Goal: Register for event/course: Sign up to attend an event or enroll in a course

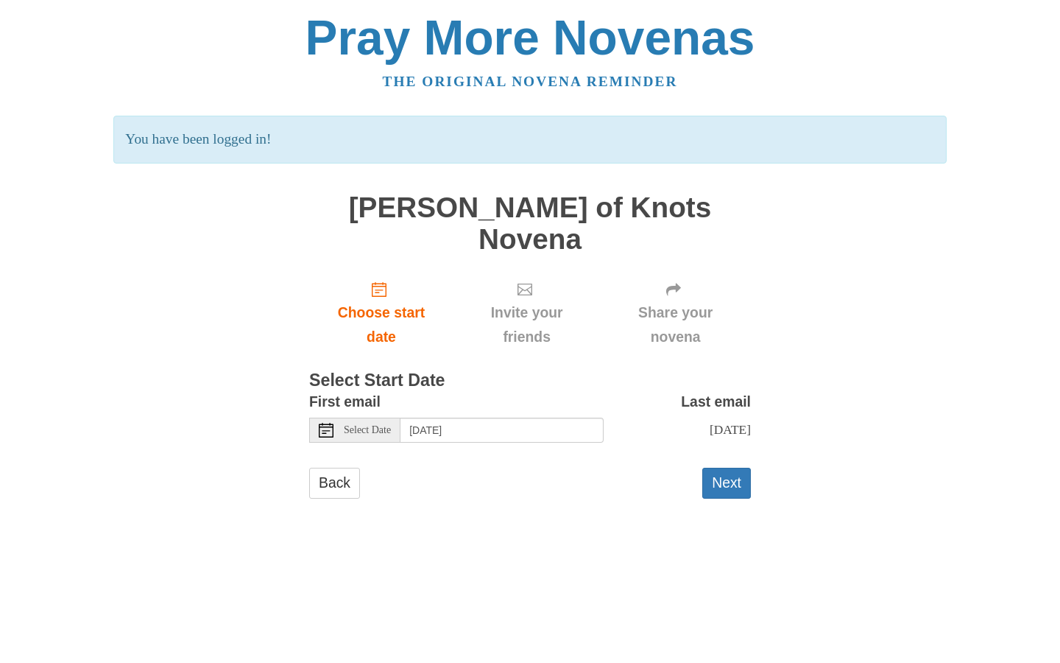
click at [368, 425] on span "Select Date" at bounding box center [367, 430] width 47 height 10
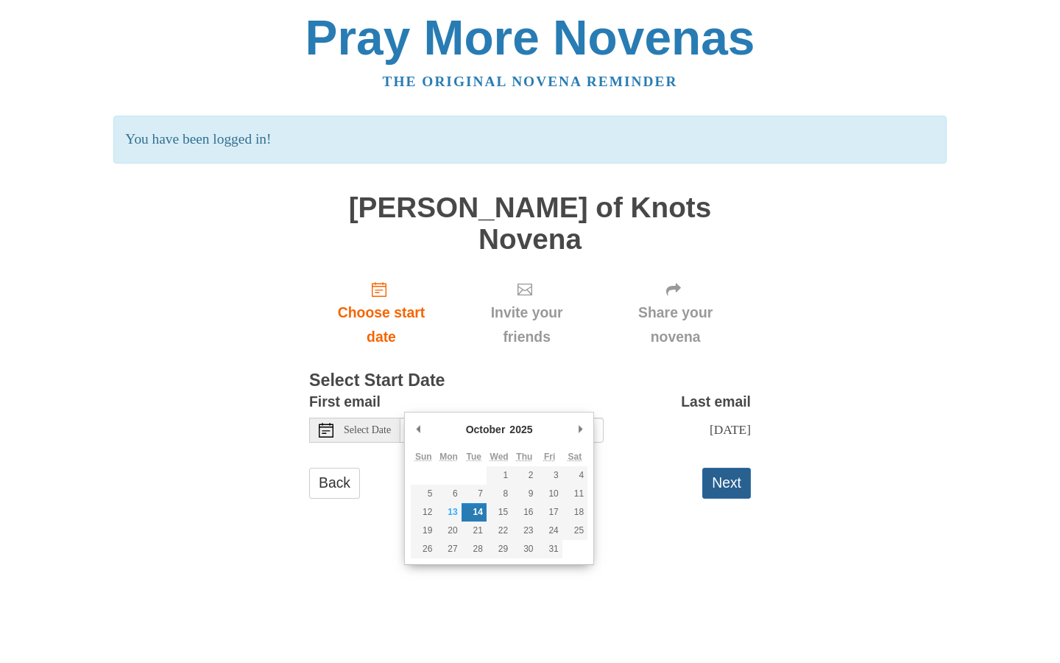
click at [710, 467] on button "Next" at bounding box center [726, 482] width 49 height 30
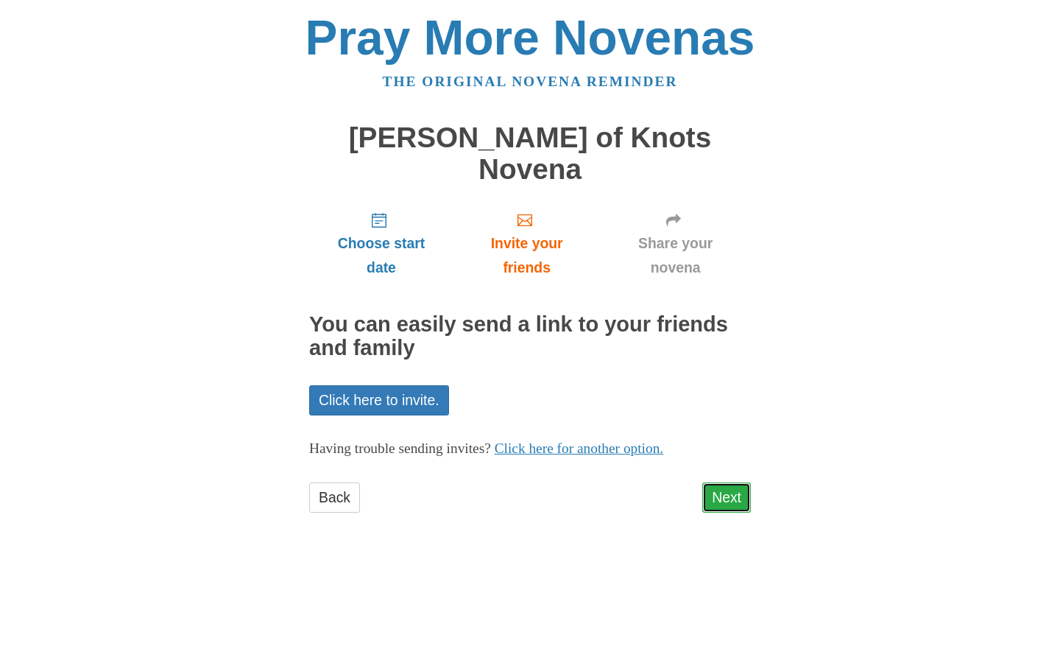
click at [718, 482] on link "Next" at bounding box center [726, 497] width 49 height 30
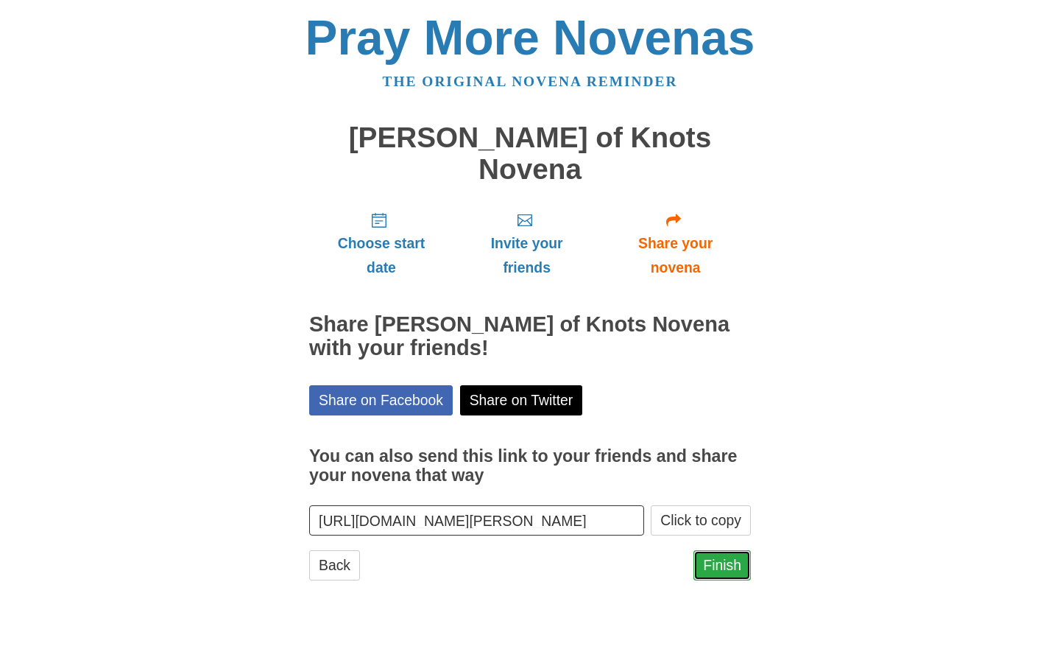
click at [709, 550] on link "Finish" at bounding box center [721, 565] width 57 height 30
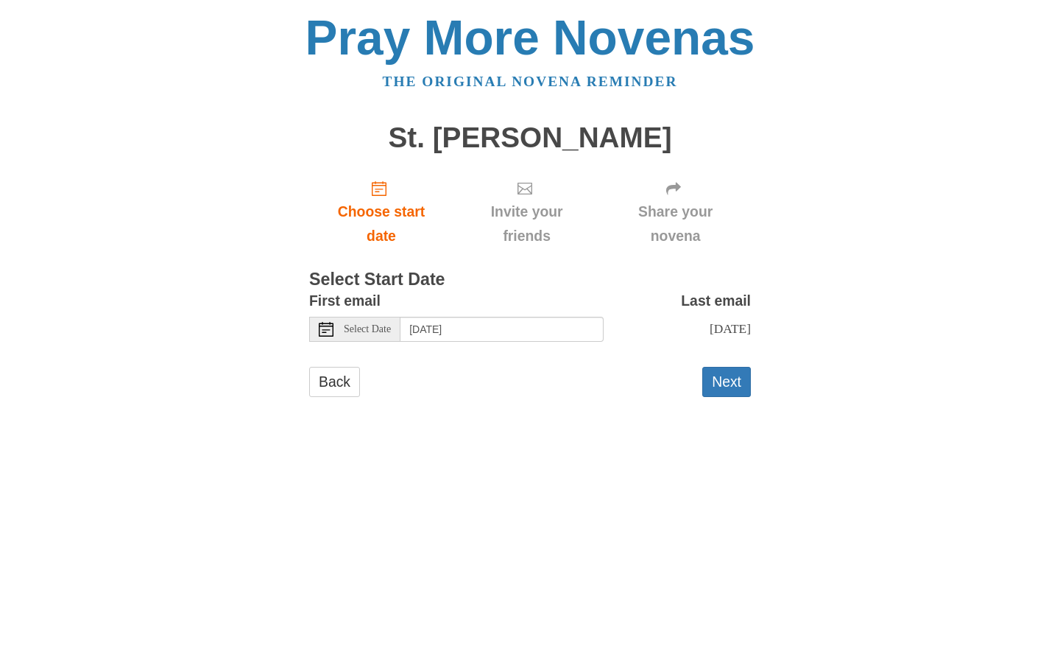
click at [375, 333] on span "Select Date" at bounding box center [367, 329] width 47 height 10
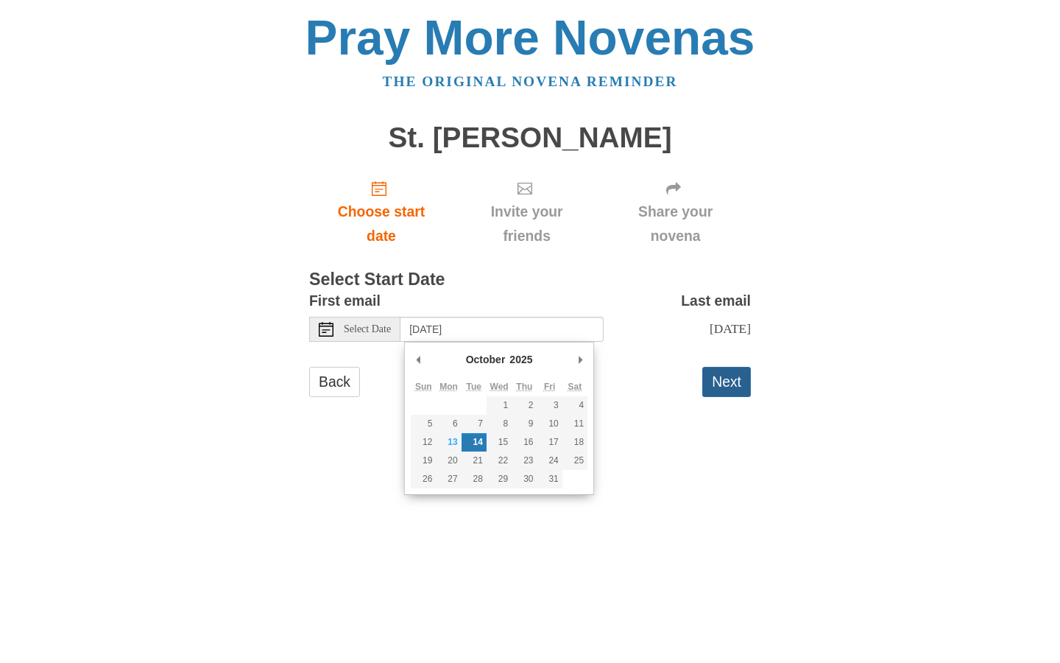
click at [732, 385] on button "Next" at bounding box center [726, 382] width 49 height 30
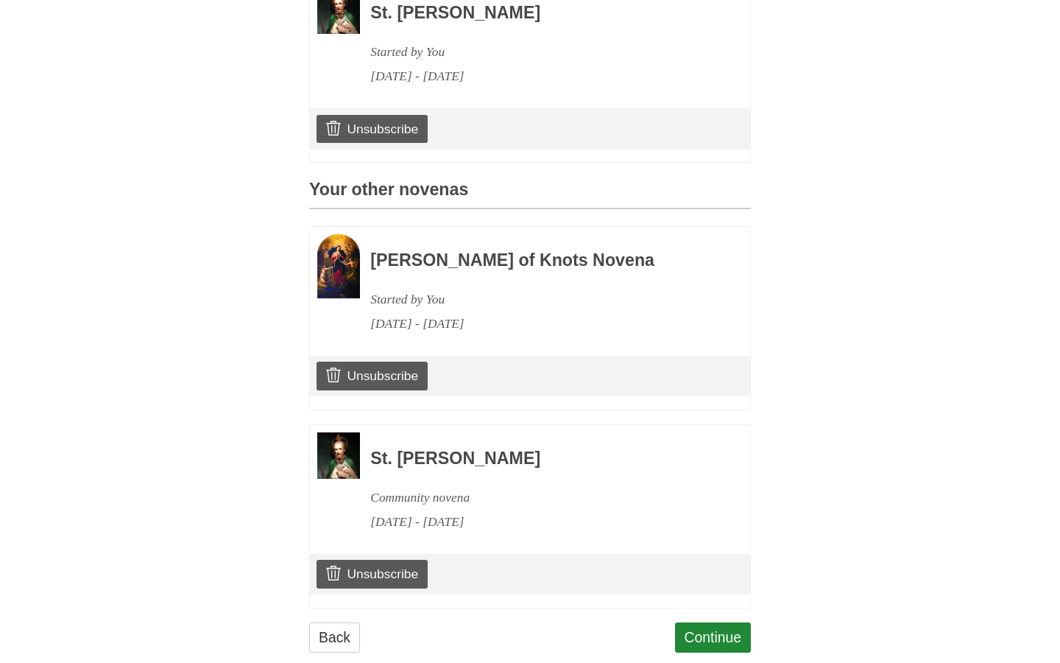
scroll to position [510, 0]
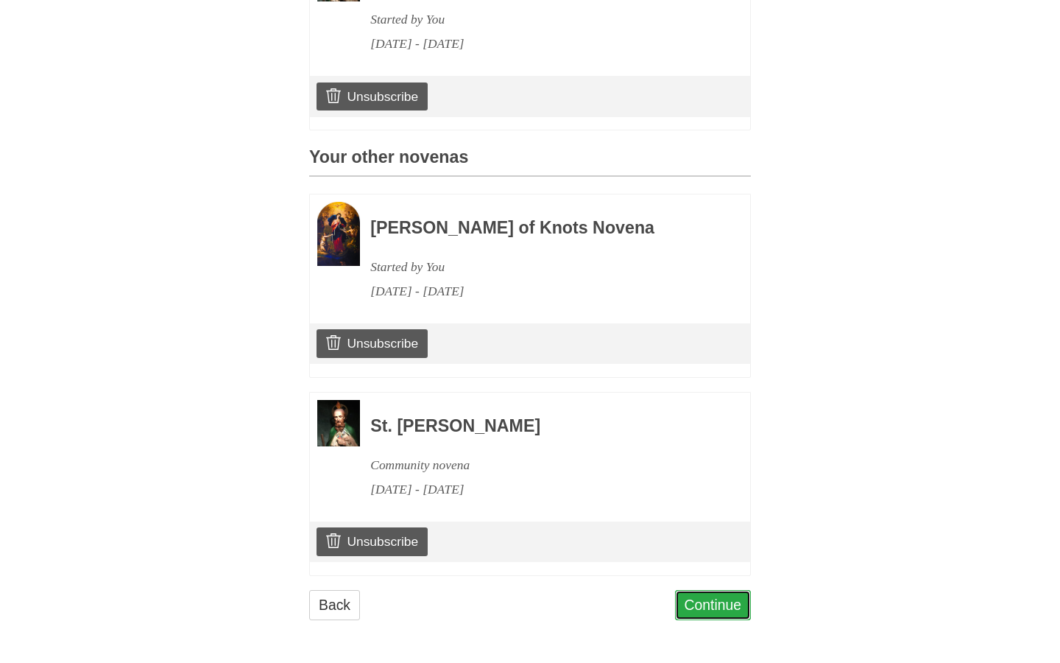
click at [695, 601] on link "Continue" at bounding box center [713, 605] width 77 height 30
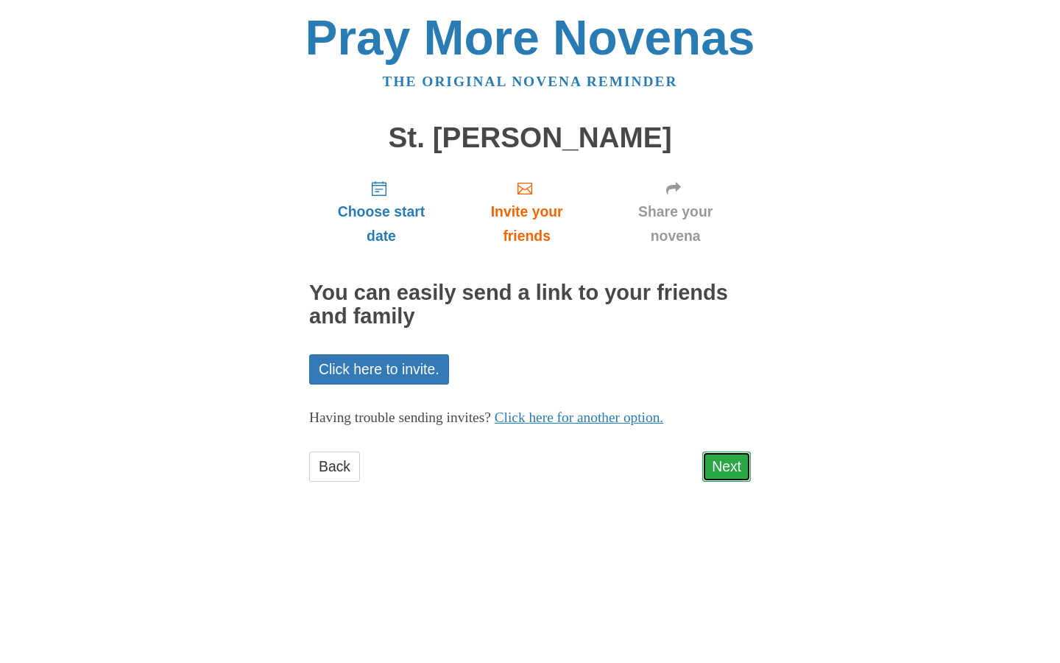
click at [735, 474] on link "Next" at bounding box center [726, 466] width 49 height 30
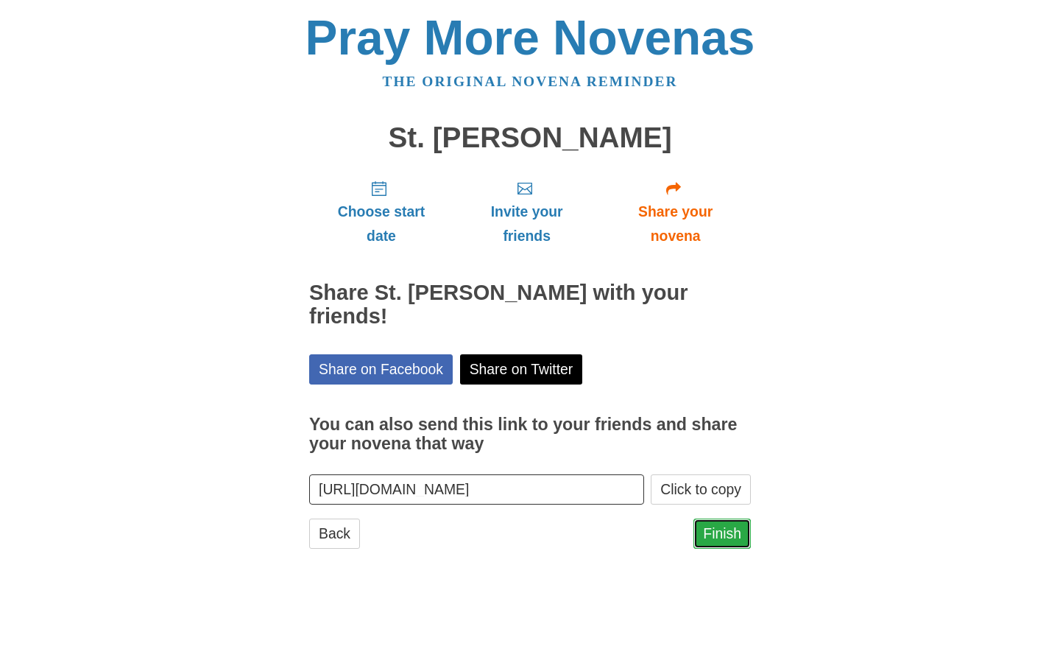
click at [727, 518] on link "Finish" at bounding box center [721, 533] width 57 height 30
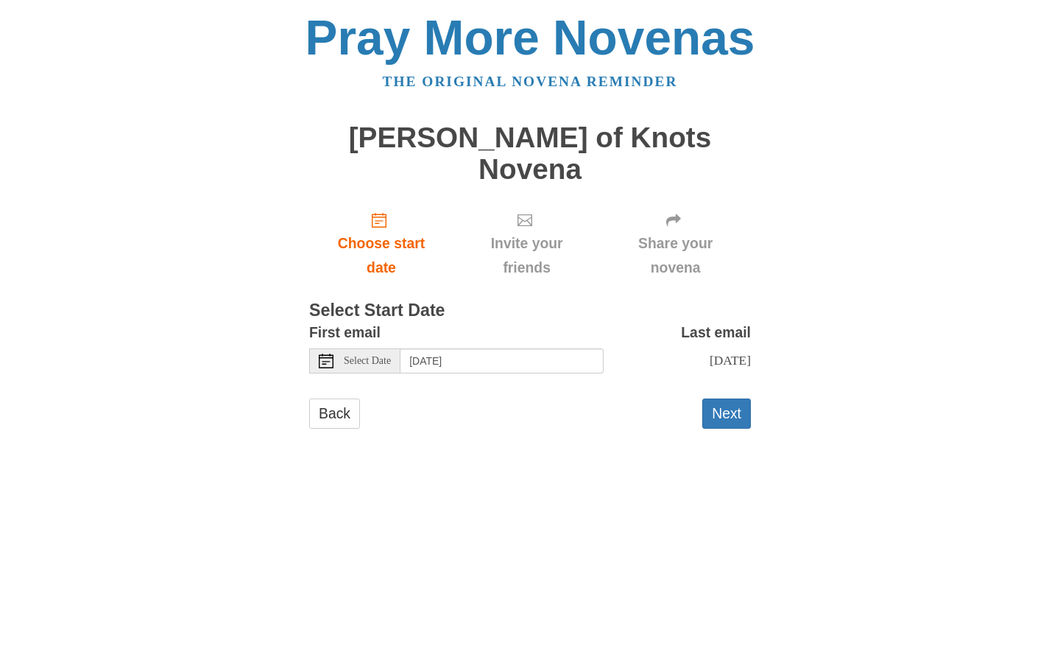
click at [373, 356] on span "Select Date" at bounding box center [367, 361] width 47 height 10
click at [716, 398] on button "Next" at bounding box center [726, 413] width 49 height 30
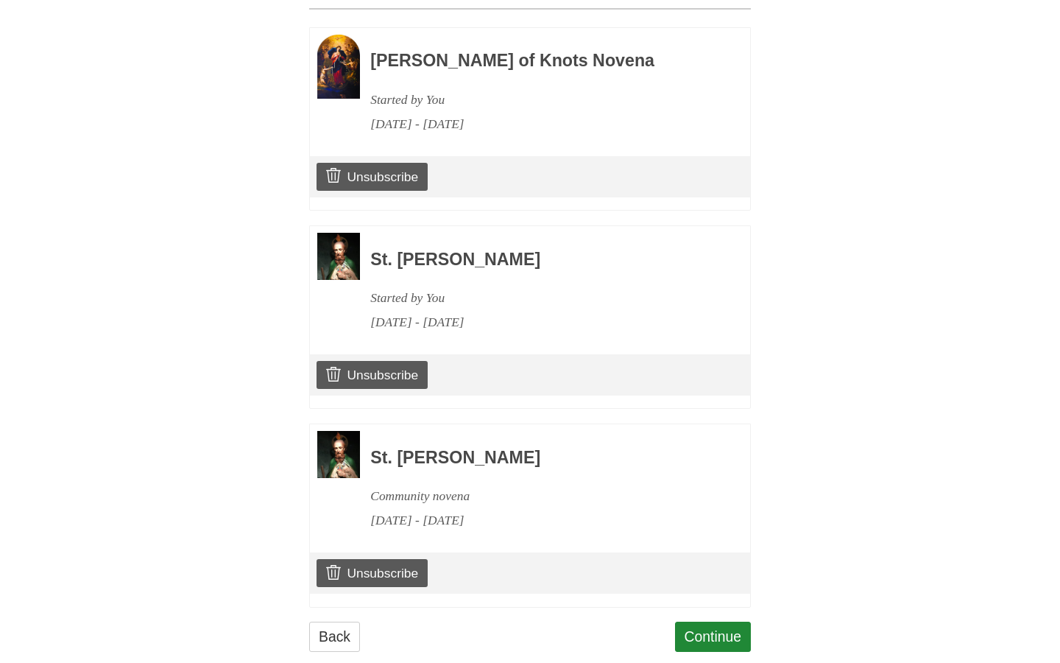
scroll to position [709, 0]
click at [694, 621] on link "Continue" at bounding box center [713, 636] width 77 height 30
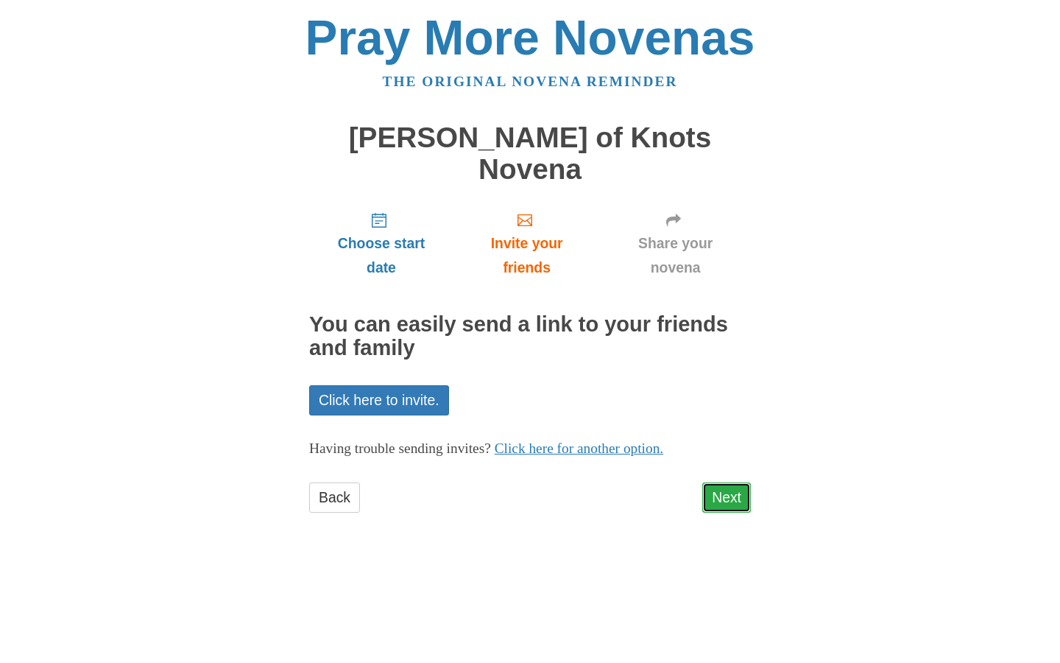
click at [719, 482] on link "Next" at bounding box center [726, 497] width 49 height 30
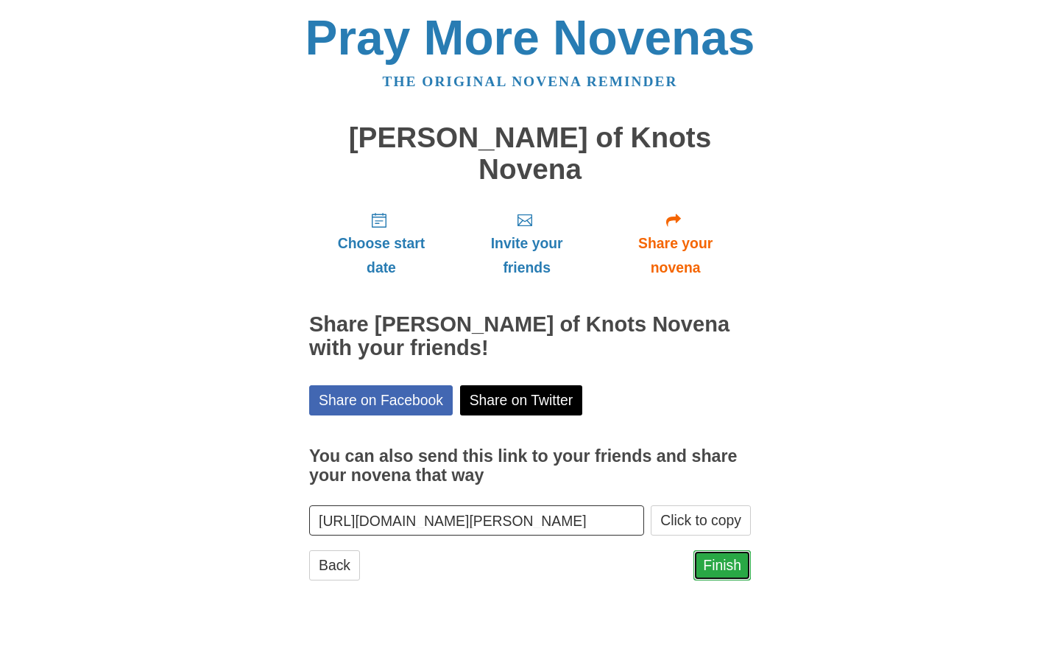
click at [717, 550] on link "Finish" at bounding box center [721, 565] width 57 height 30
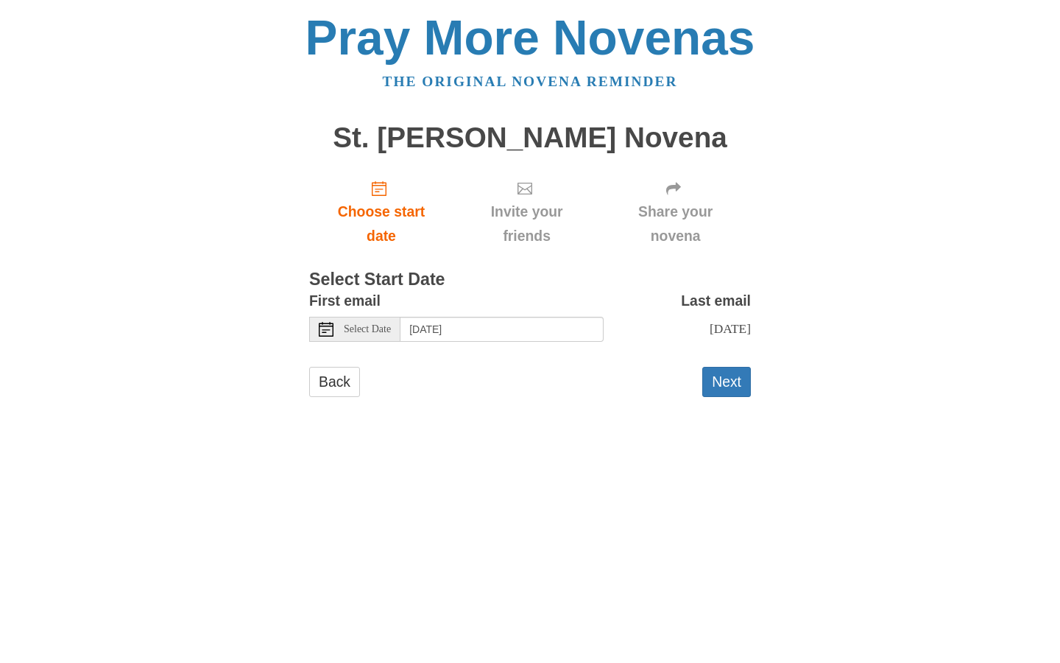
click at [370, 334] on span "Select Date" at bounding box center [367, 329] width 47 height 10
click at [719, 391] on button "Next" at bounding box center [726, 382] width 49 height 30
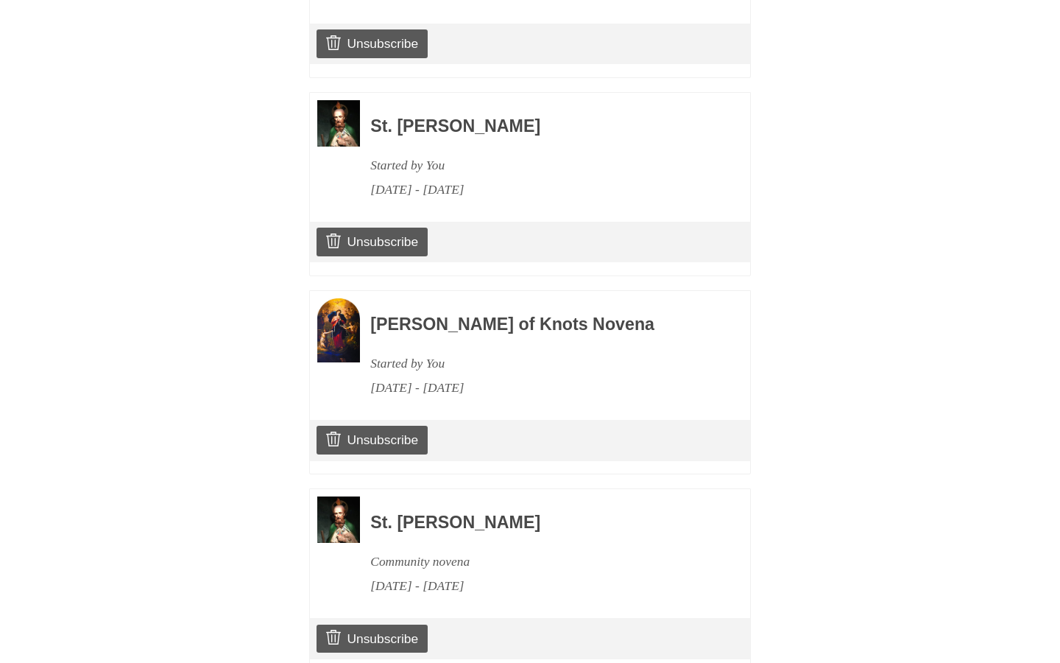
scroll to position [907, 0]
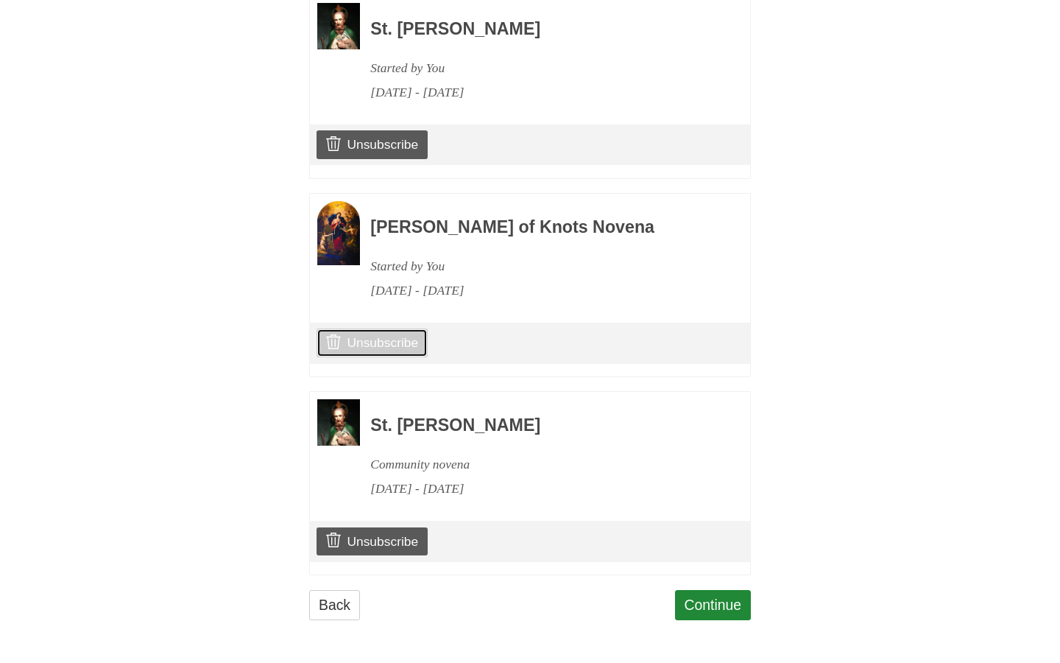
click at [404, 340] on link "Unsubscribe" at bounding box center [372, 342] width 111 height 28
click at [701, 598] on link "Continue" at bounding box center [713, 605] width 77 height 30
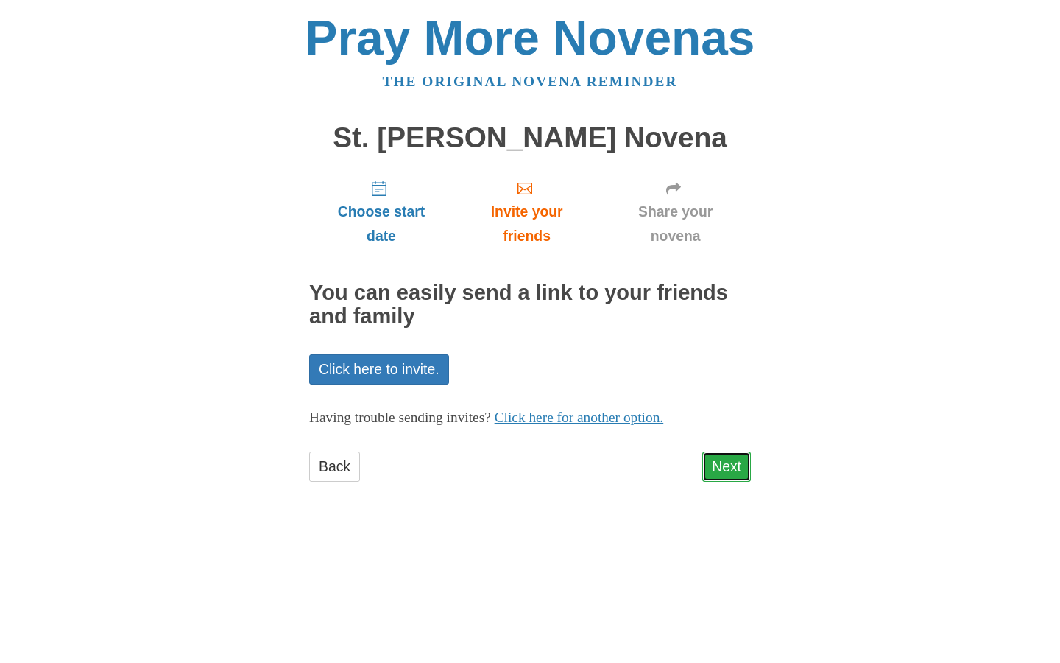
click at [736, 472] on link "Next" at bounding box center [726, 466] width 49 height 30
